Goal: Navigation & Orientation: Find specific page/section

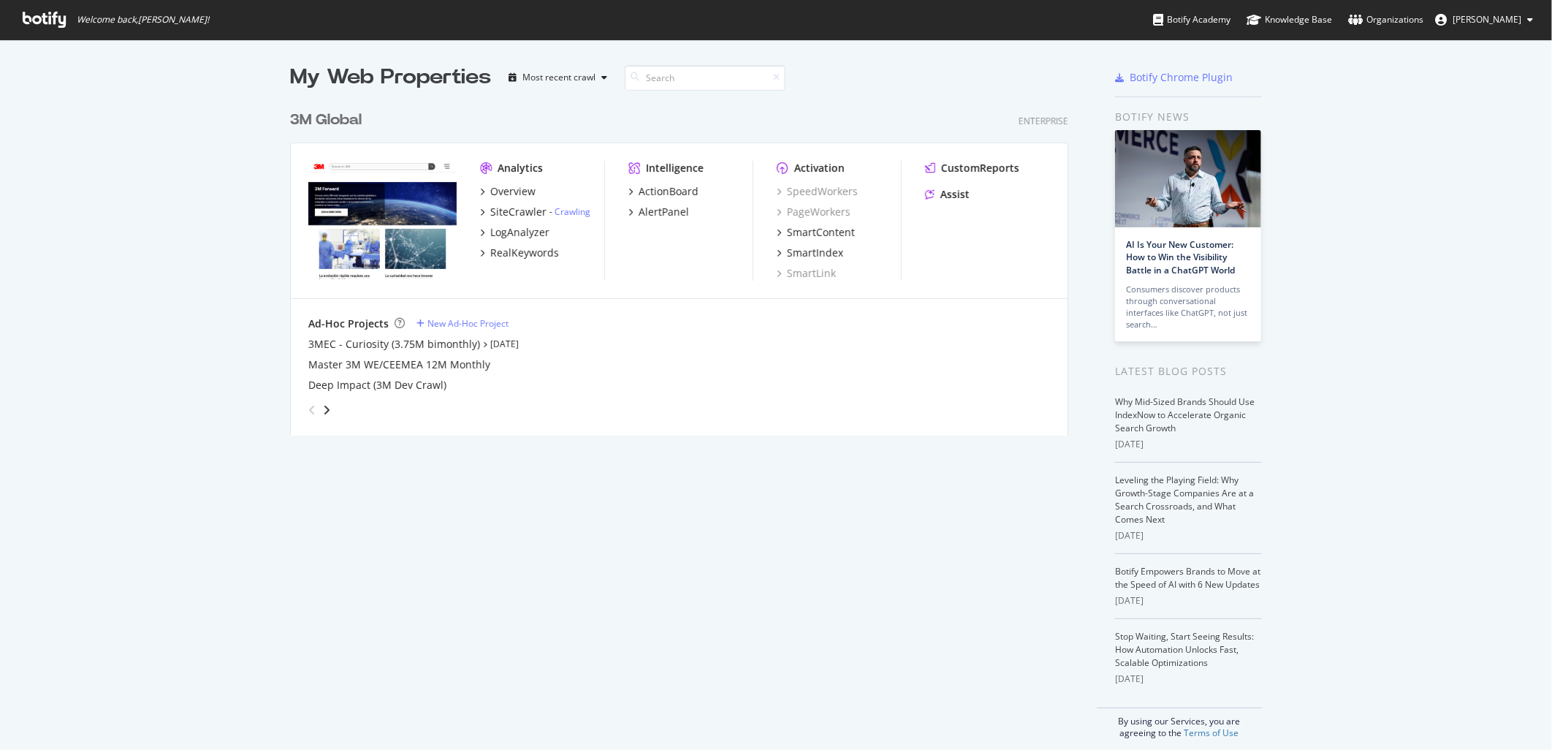
scroll to position [738, 1528]
click at [297, 117] on div "3M Global" at bounding box center [326, 120] width 72 height 21
